Goal: Navigation & Orientation: Find specific page/section

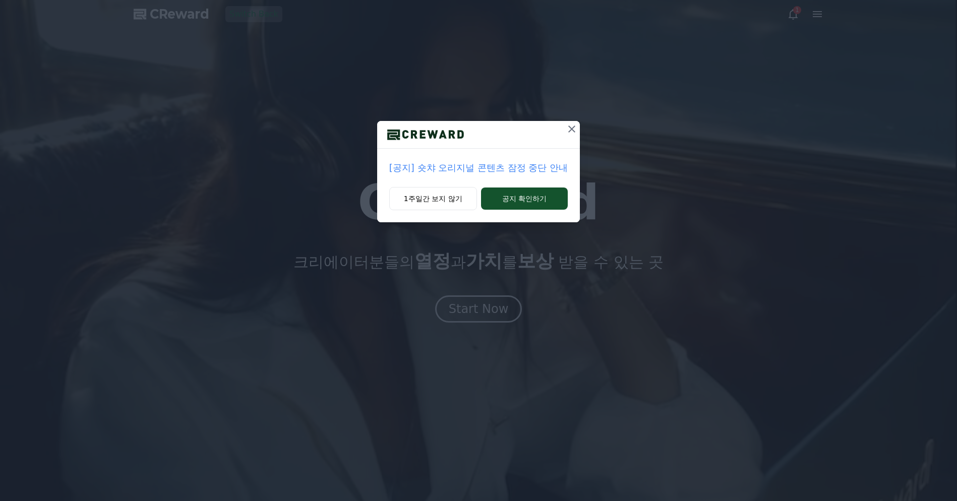
click at [572, 128] on icon at bounding box center [571, 129] width 7 height 7
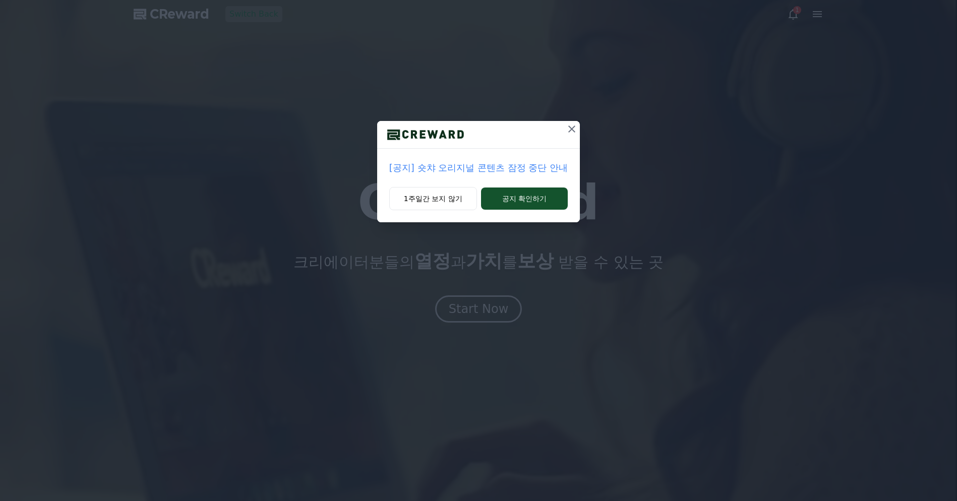
click at [571, 128] on icon at bounding box center [572, 129] width 12 height 12
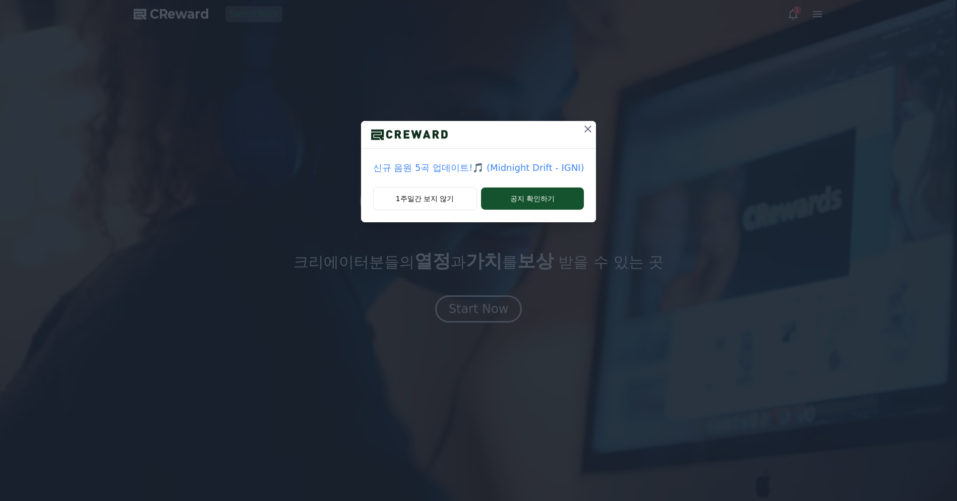
click at [582, 128] on icon at bounding box center [588, 129] width 12 height 12
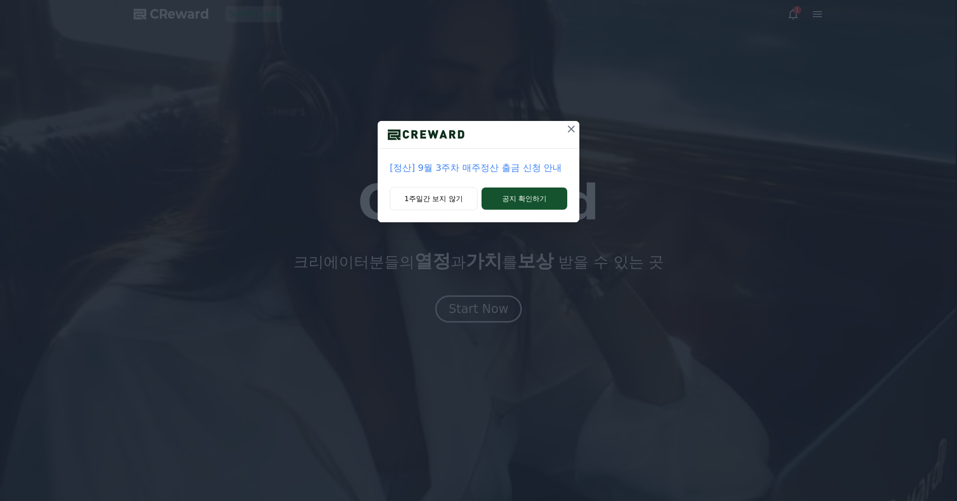
click at [574, 129] on icon at bounding box center [571, 129] width 12 height 12
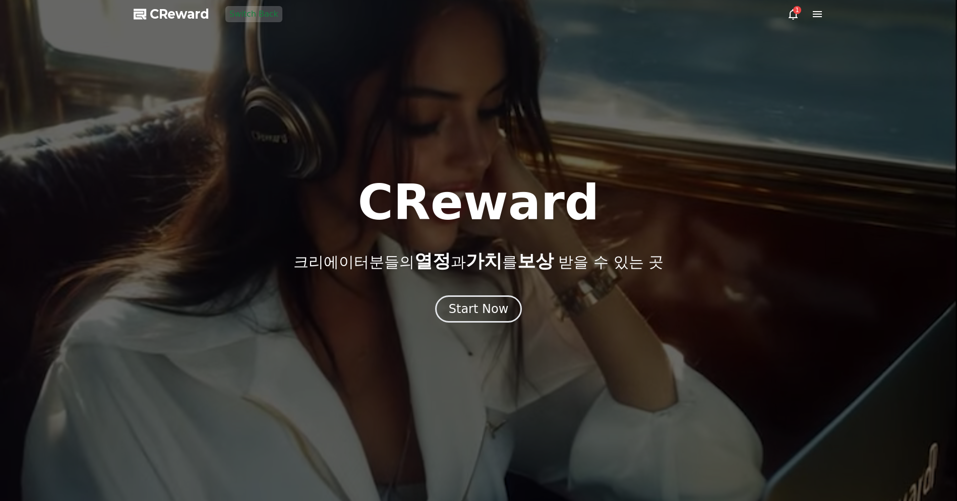
click at [257, 10] on button "Switch Back" at bounding box center [253, 14] width 57 height 16
